Goal: Transaction & Acquisition: Purchase product/service

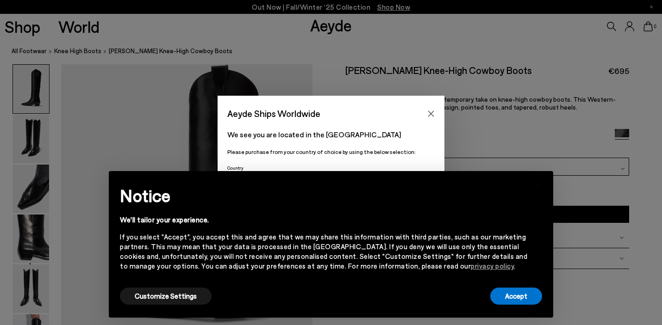
click at [429, 111] on icon "Close" at bounding box center [430, 113] width 7 height 7
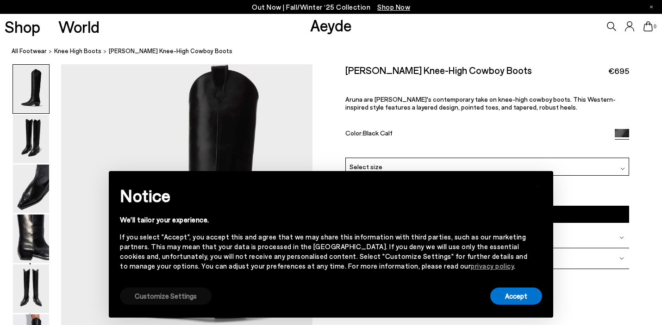
click at [161, 301] on button "Customize Settings" at bounding box center [166, 296] width 92 height 17
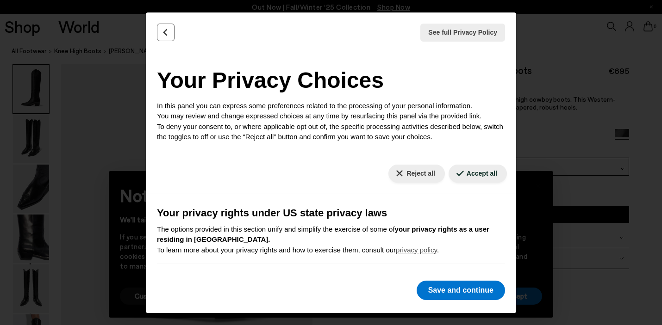
click at [168, 32] on icon "Back" at bounding box center [165, 32] width 9 height 9
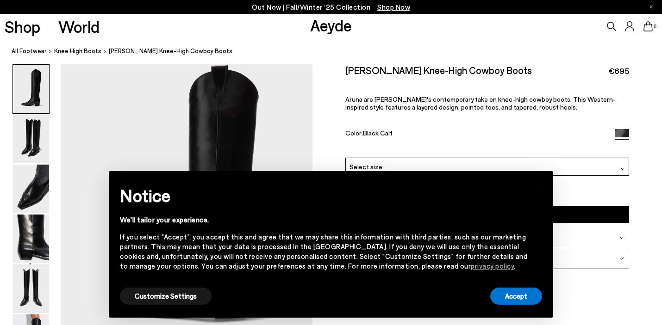
click at [202, 294] on button "Customize Settings" at bounding box center [166, 296] width 92 height 17
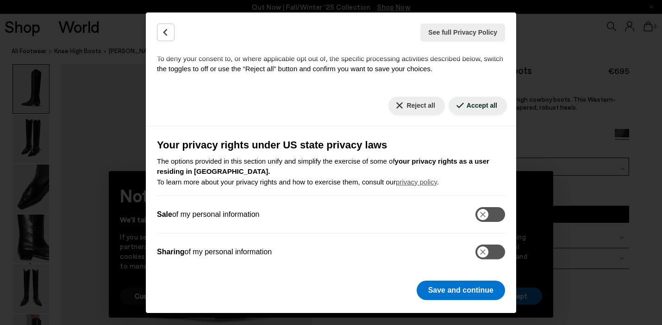
scroll to position [82, 0]
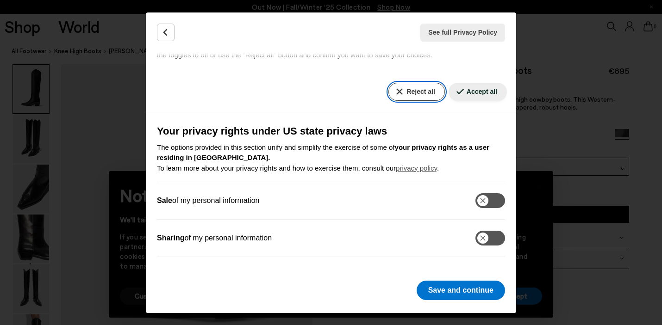
click at [424, 89] on button "Reject all" at bounding box center [416, 92] width 56 height 18
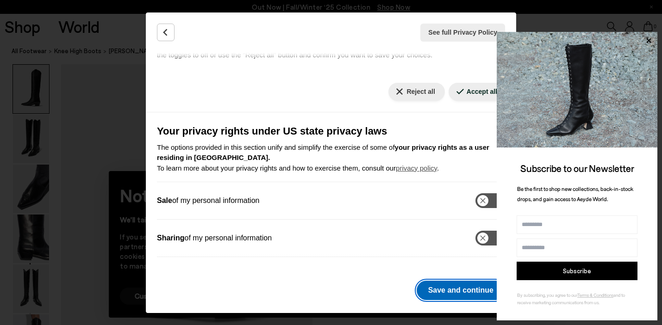
click at [440, 285] on button "Save and continue" at bounding box center [460, 290] width 88 height 19
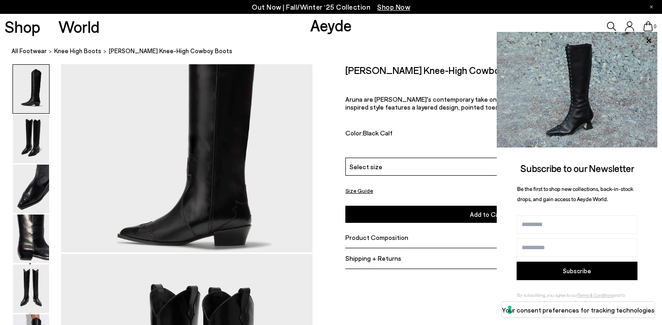
scroll to position [77, 0]
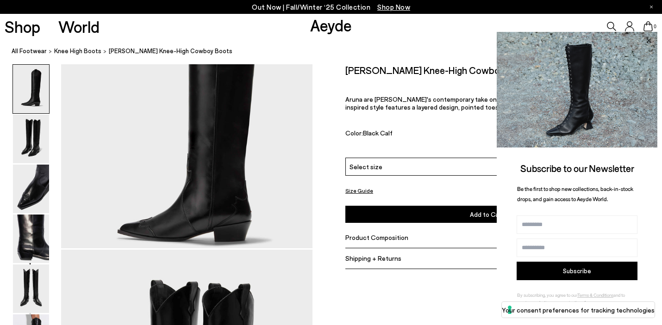
click at [650, 40] on icon at bounding box center [648, 41] width 12 height 12
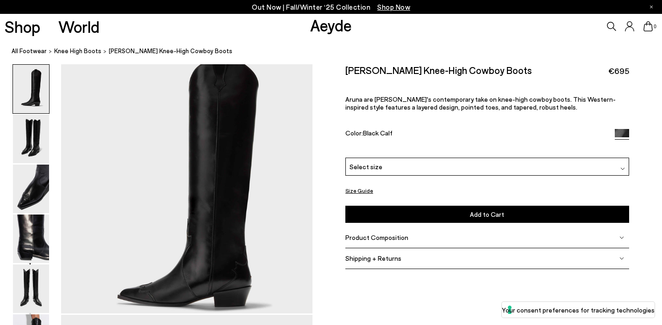
scroll to position [0, 0]
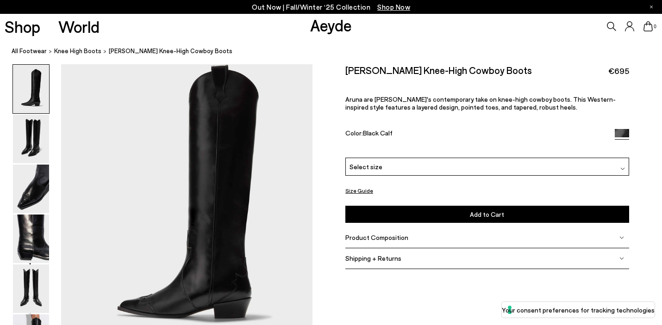
click at [429, 165] on div "Select size" at bounding box center [486, 167] width 283 height 18
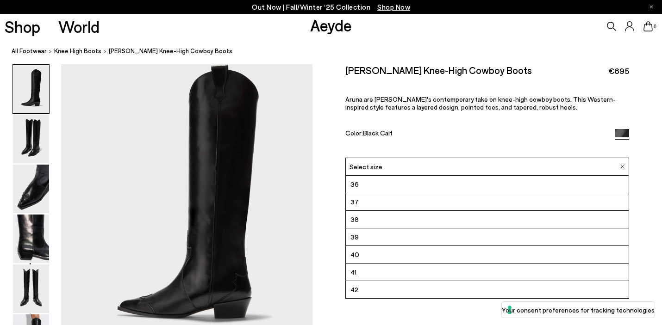
click at [384, 256] on li "40" at bounding box center [487, 255] width 282 height 18
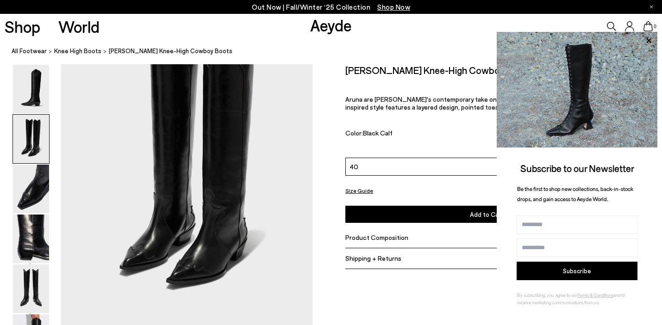
scroll to position [329, 0]
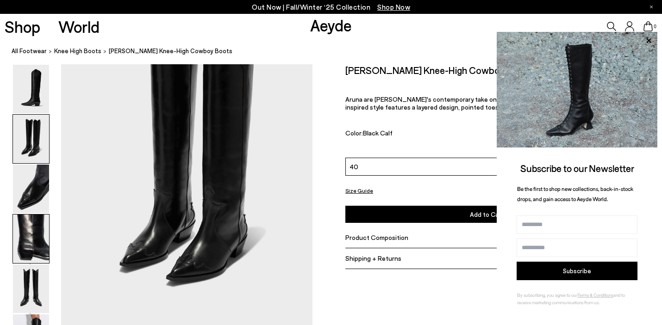
click at [36, 243] on img at bounding box center [31, 239] width 36 height 49
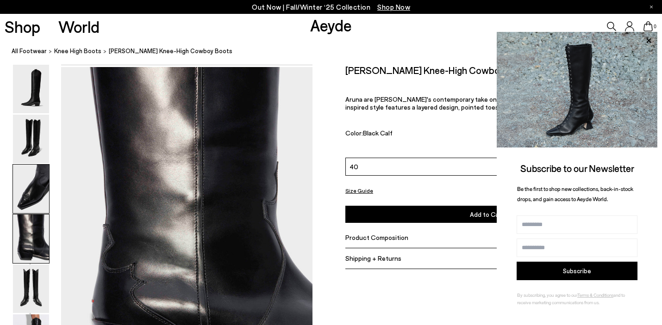
click at [33, 199] on img at bounding box center [31, 189] width 36 height 49
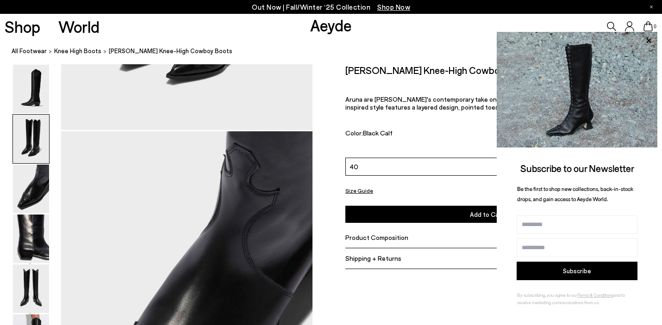
scroll to position [529, 0]
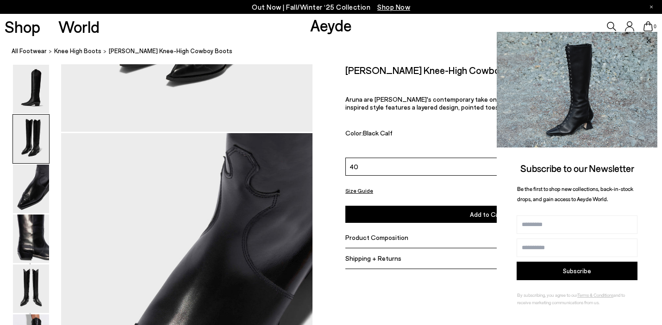
click at [647, 42] on icon at bounding box center [648, 40] width 5 height 5
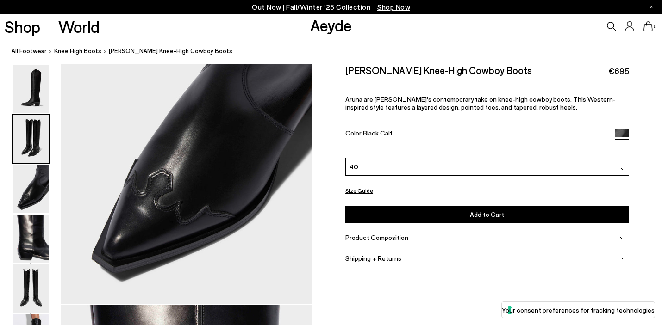
scroll to position [0, 0]
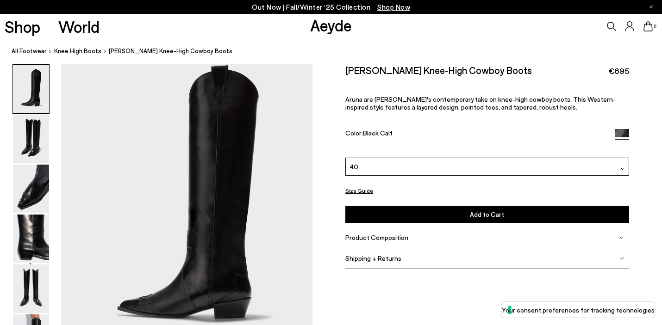
click at [337, 25] on link "Aeyde" at bounding box center [331, 24] width 42 height 19
